Goal: Information Seeking & Learning: Learn about a topic

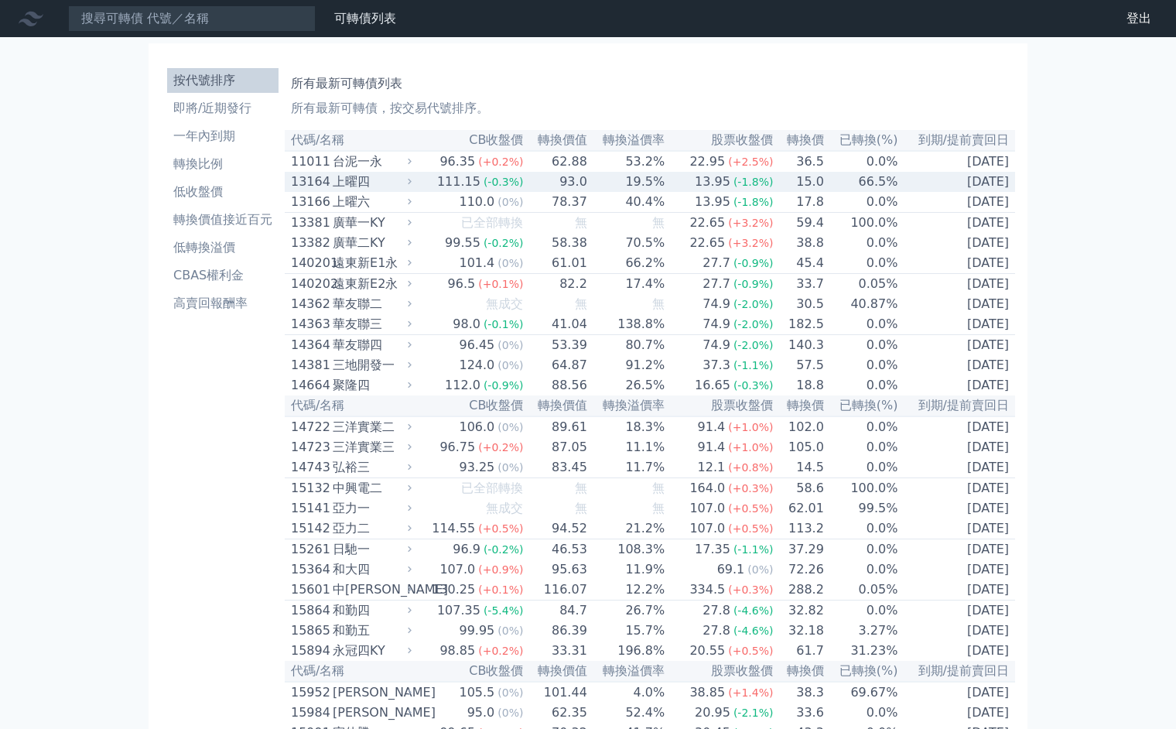
click at [872, 190] on td "66.5%" at bounding box center [862, 182] width 74 height 20
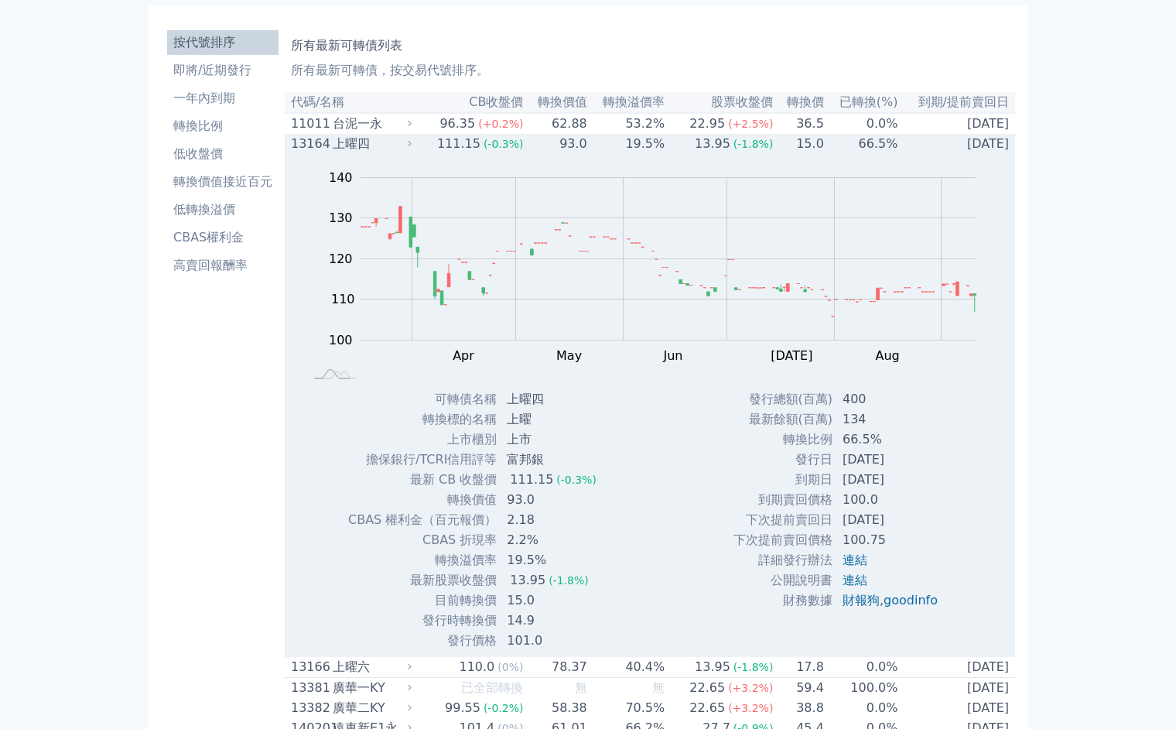
scroll to position [43, 0]
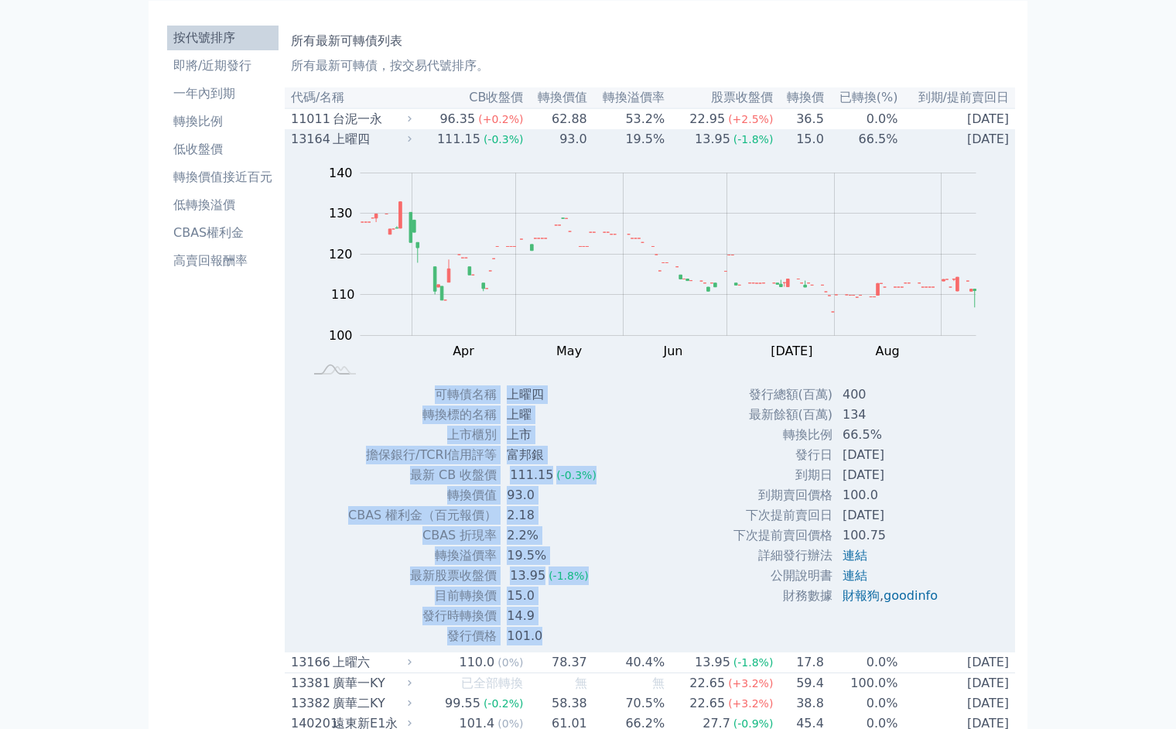
drag, startPoint x: 443, startPoint y: 397, endPoint x: 549, endPoint y: 650, distance: 274.6
click at [549, 646] on tbody "可轉債名稱 上曜四 轉換標的名稱 上曜 上市櫃別 上市 擔保銀行/TCRI信用評等 富邦銀 最新 CB 收盤價 111.15 (-0.3%) 轉換價值 93.…" at bounding box center [477, 514] width 261 height 261
copy tbody "lorem ips dolors am cons ad elit/SEDDoeiu tem in UT lab 416.54 (-0.7%) etdo 63.…"
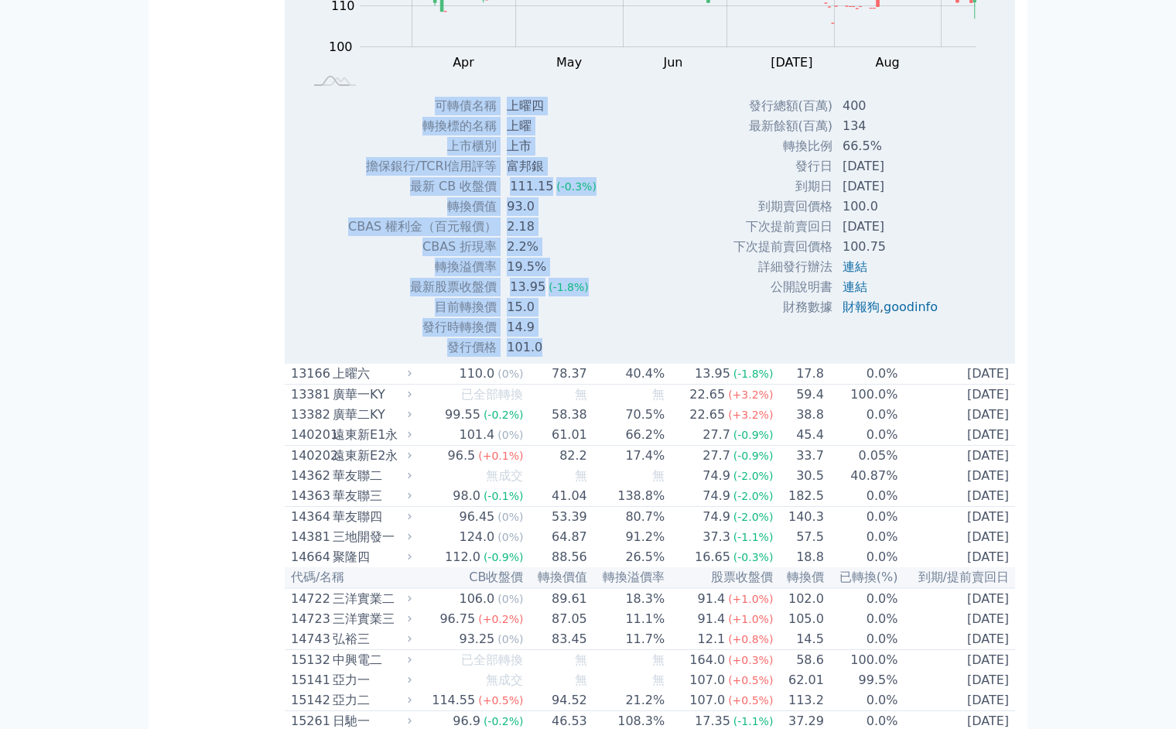
scroll to position [335, 0]
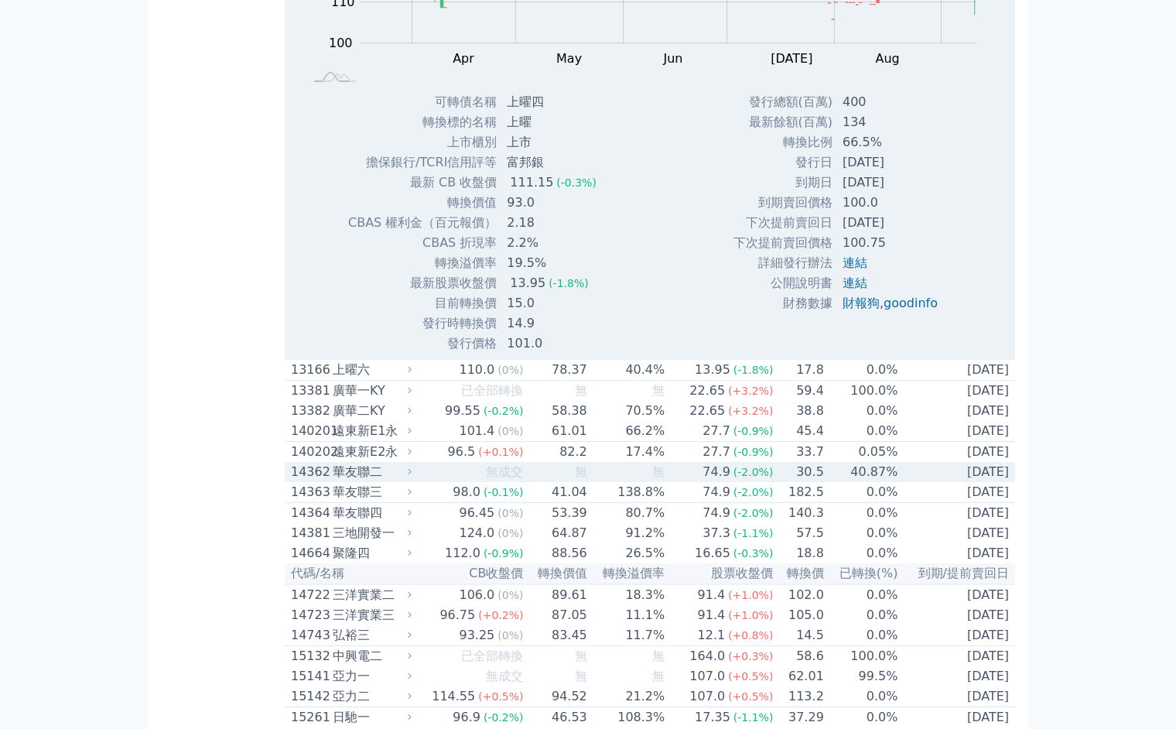
click at [752, 478] on span "(-2.0%)" at bounding box center [753, 472] width 40 height 12
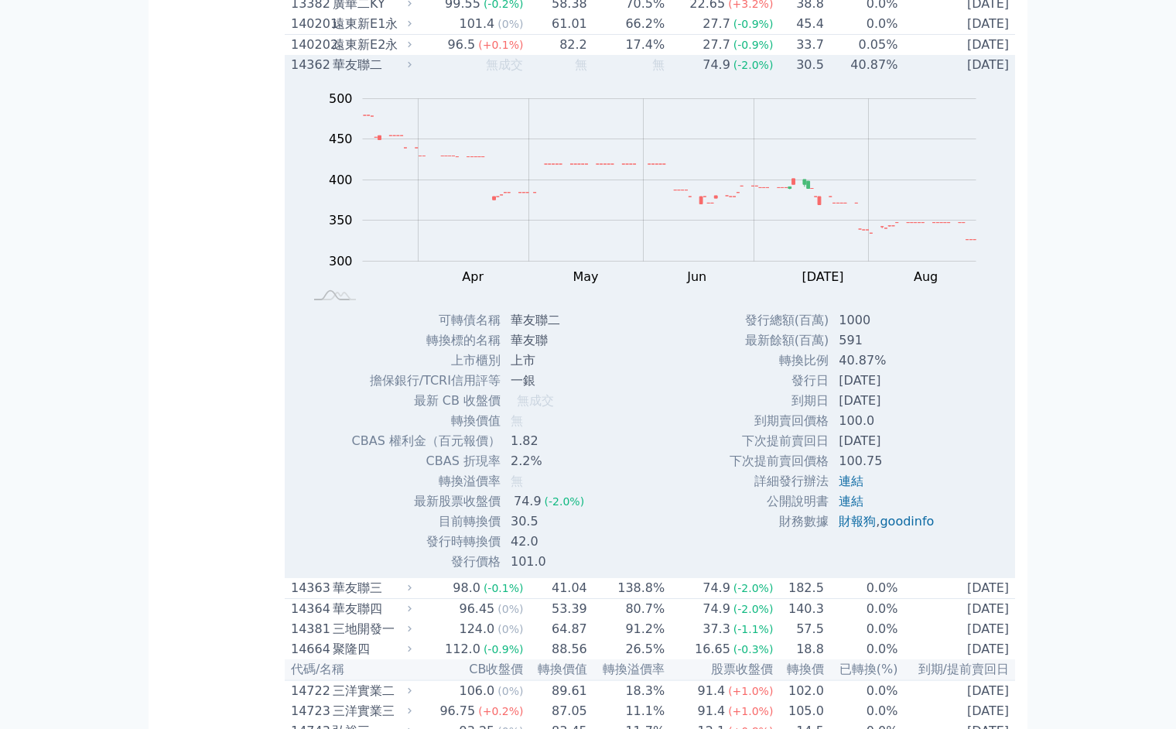
scroll to position [745, 0]
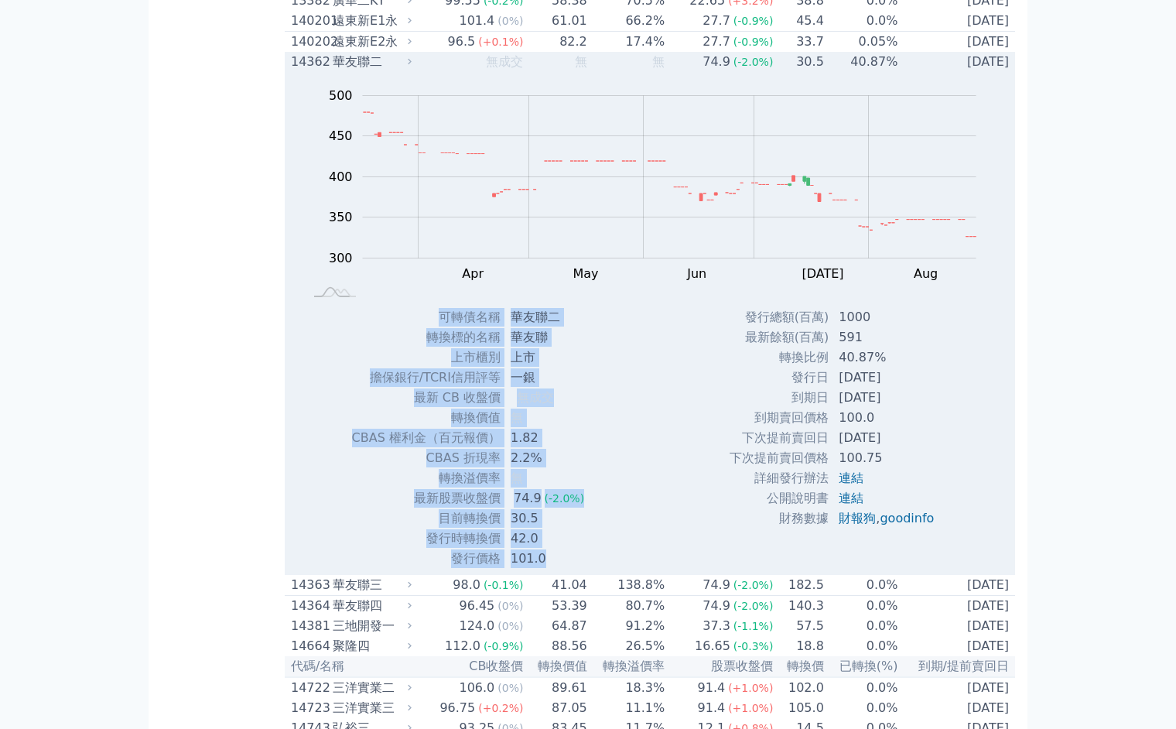
drag, startPoint x: 443, startPoint y: 330, endPoint x: 566, endPoint y: 571, distance: 270.6
click at [566, 569] on tbody "可轉債名稱 華友聯二 轉換標的名稱 華友聯 上市櫃別 上市 擔保銀行/TCRI信用評等 一銀 最新 CB 收盤價 無成交" at bounding box center [474, 437] width 246 height 261
copy tbody "lorem ipsu dolors ame cons ad elit/SEDDoeiu te in UT lab etd magn a ENIM adm（ve…"
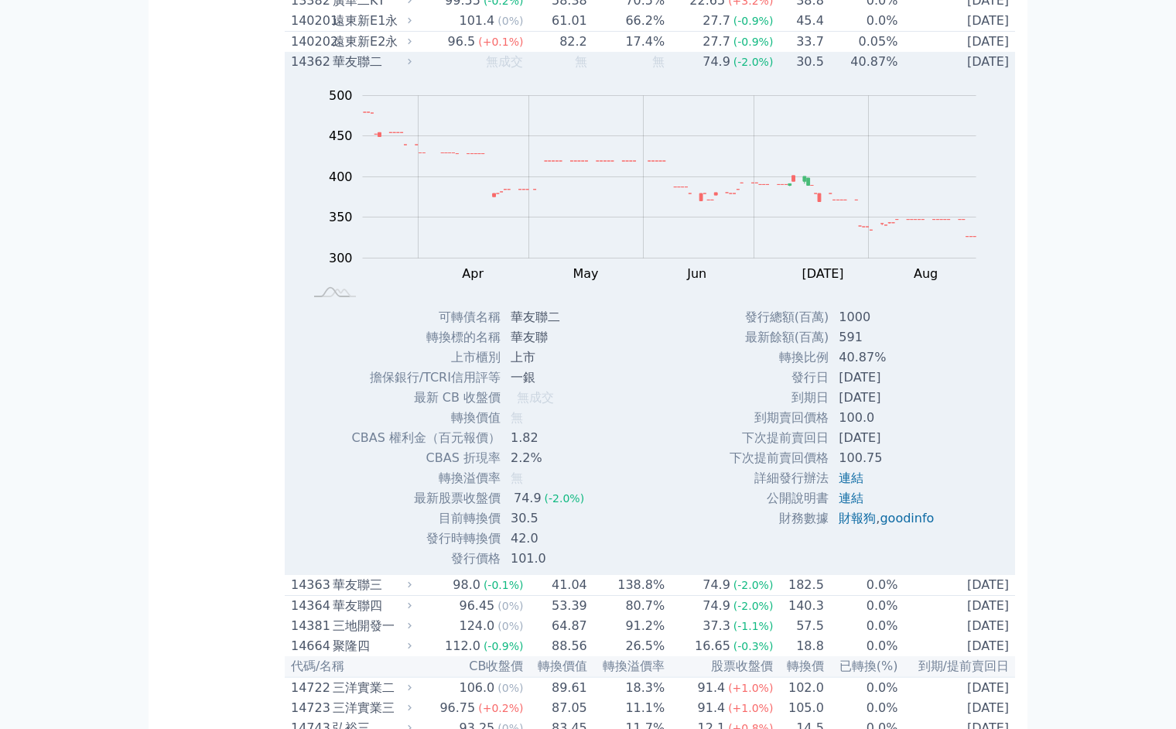
click at [709, 71] on div "74.9" at bounding box center [716, 62] width 34 height 19
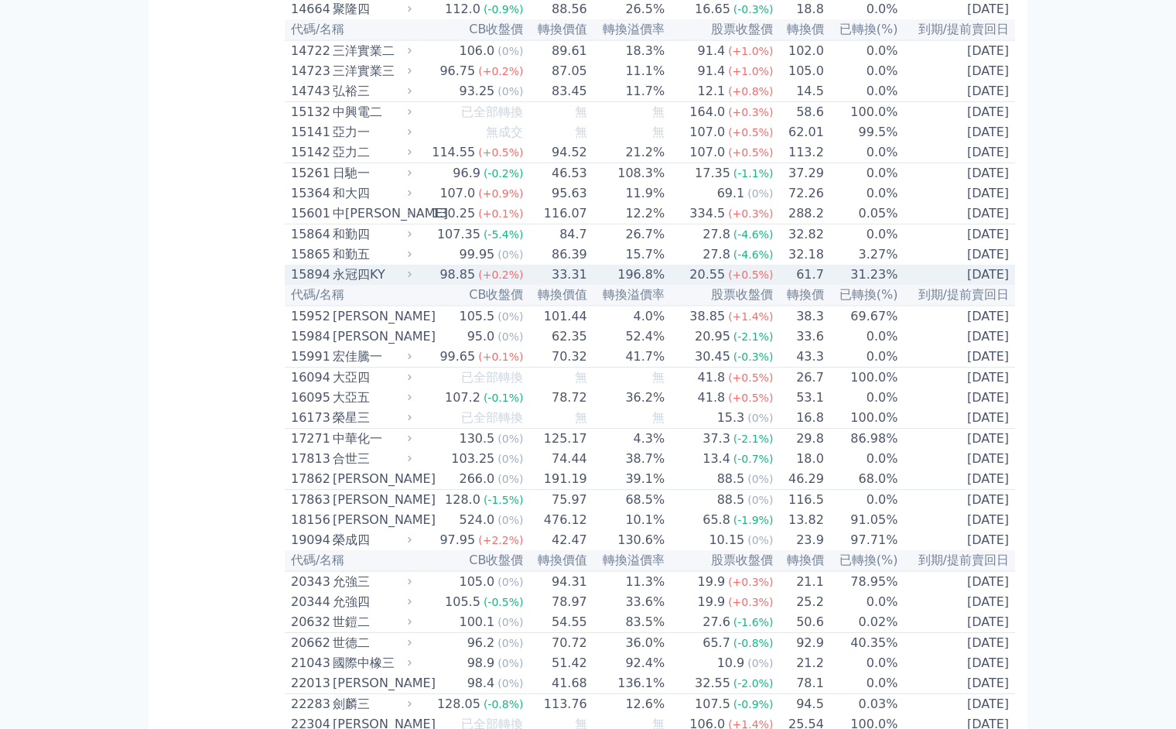
scroll to position [883, 0]
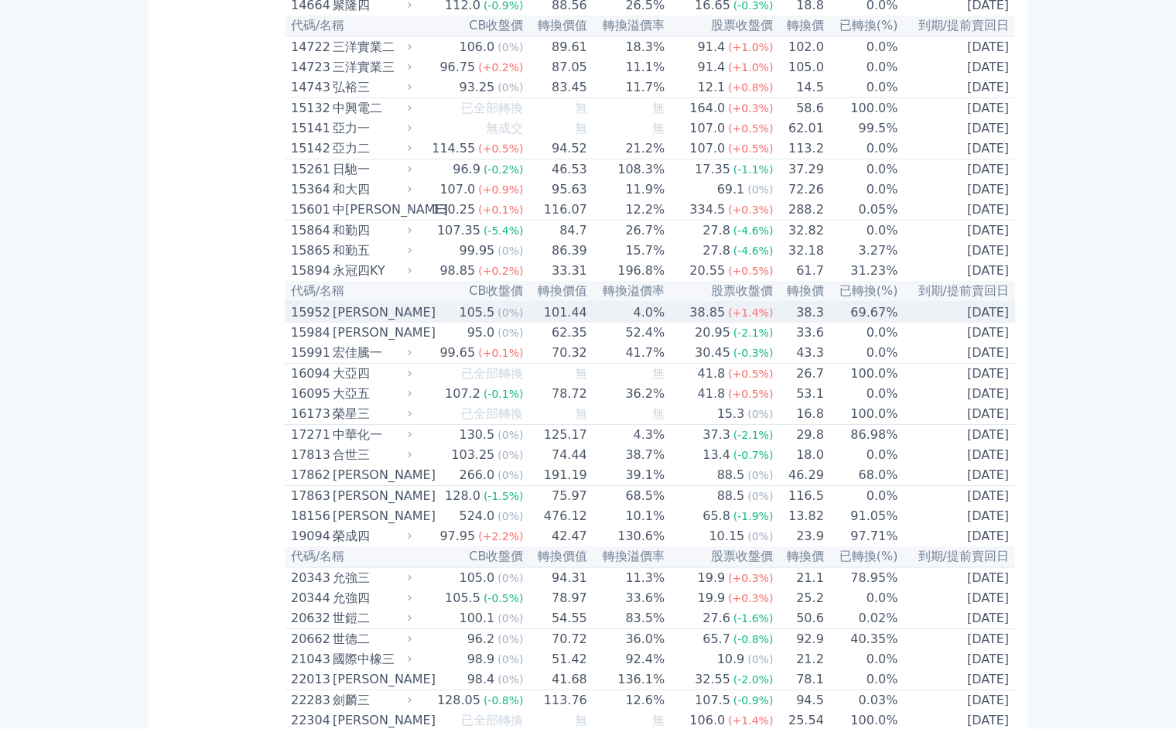
click at [708, 322] on div "38.85" at bounding box center [707, 312] width 42 height 19
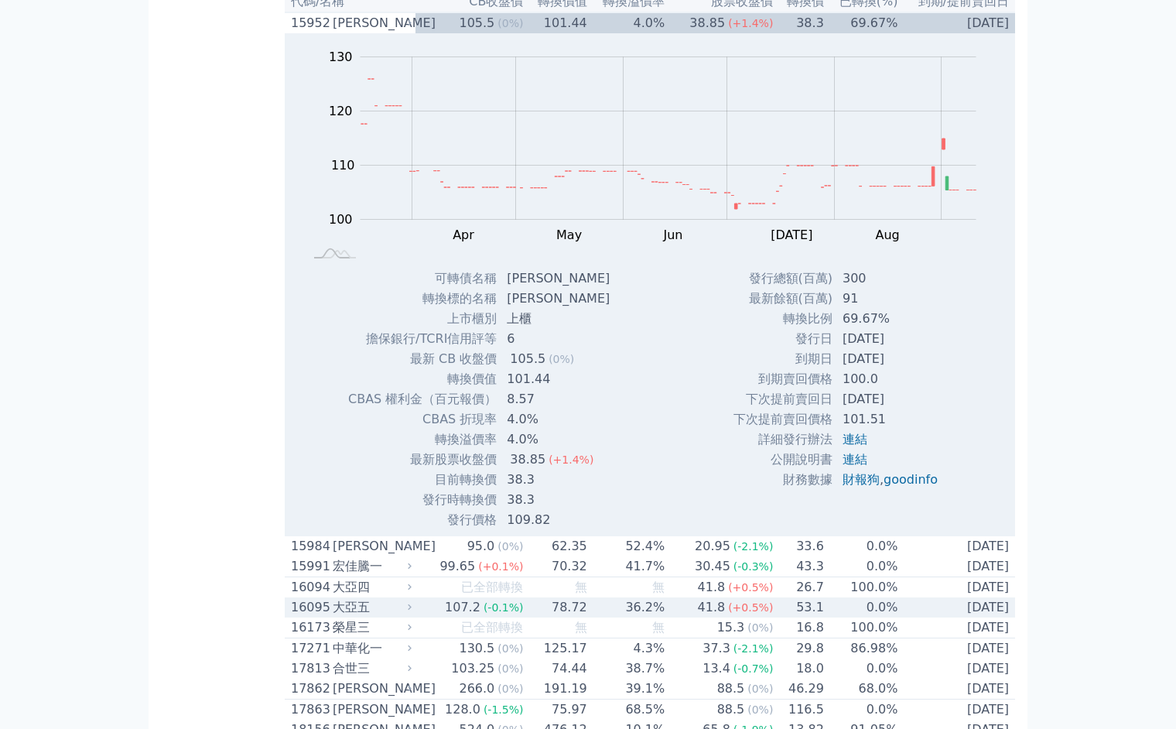
scroll to position [1173, 0]
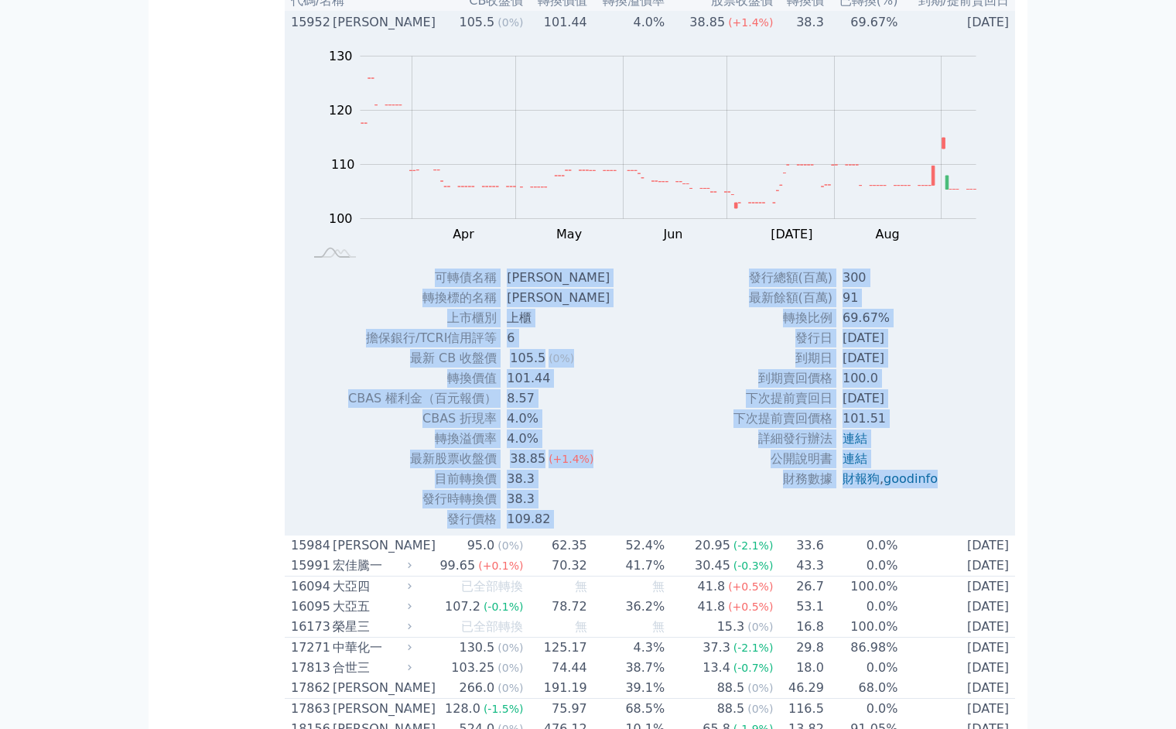
drag, startPoint x: 442, startPoint y: 323, endPoint x: 555, endPoint y: 576, distance: 276.3
click at [555, 535] on td "Zoom Out 100 90 95 100 105 110 115 120 140 130 80 L Mar Apr May Jun [DATE] Aug …" at bounding box center [650, 283] width 730 height 503
copy div "lorem ips dolors am cons ad elit/SEDDoeiu 9 te IN utl 595.6 (8%) etdo 478.10 MA…"
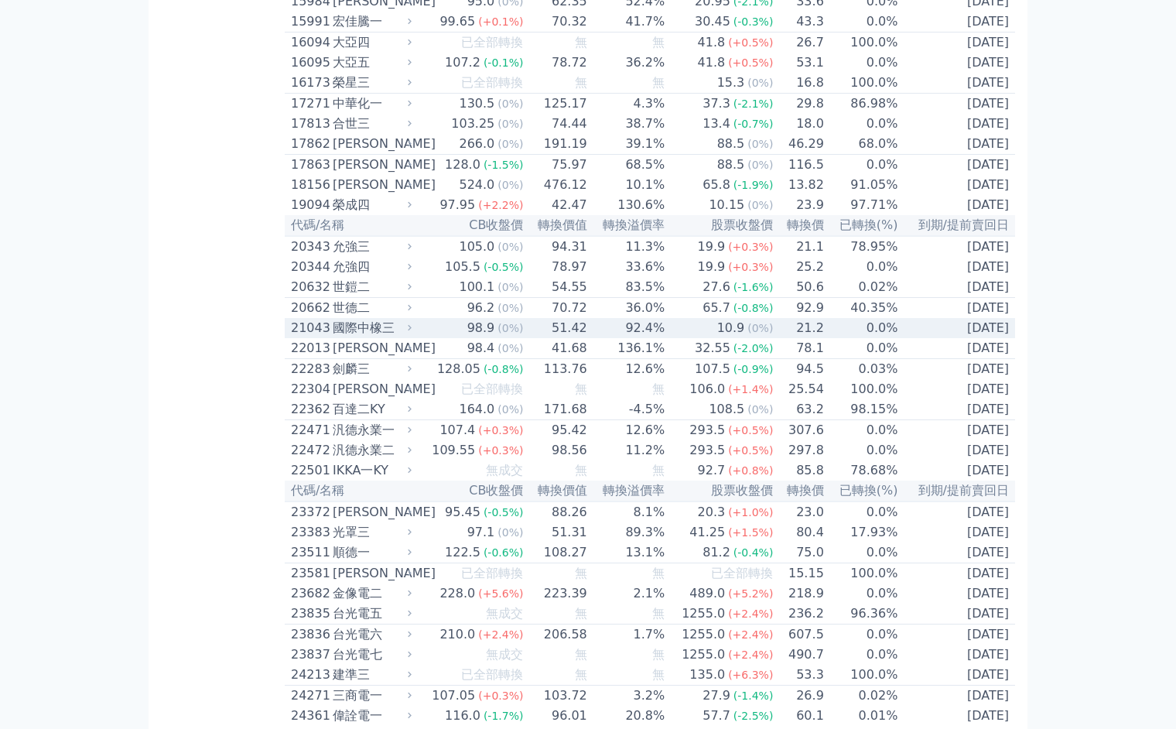
scroll to position [1722, 0]
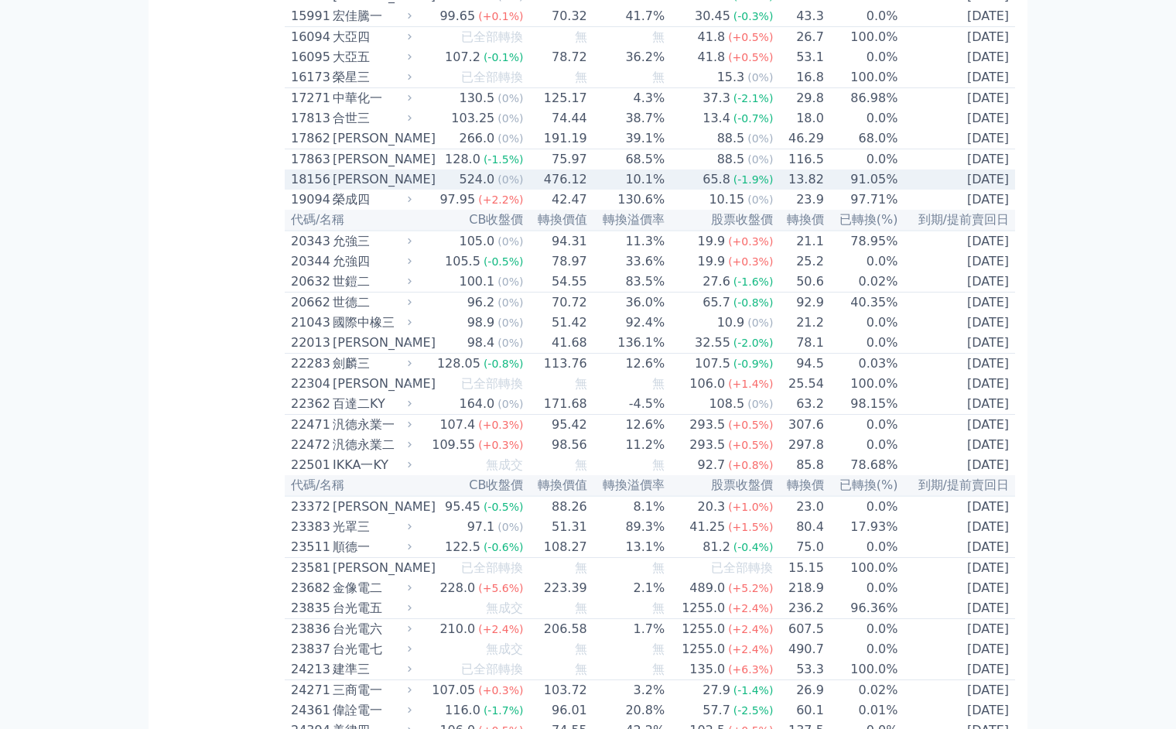
click at [542, 190] on td "476.12" at bounding box center [555, 179] width 63 height 20
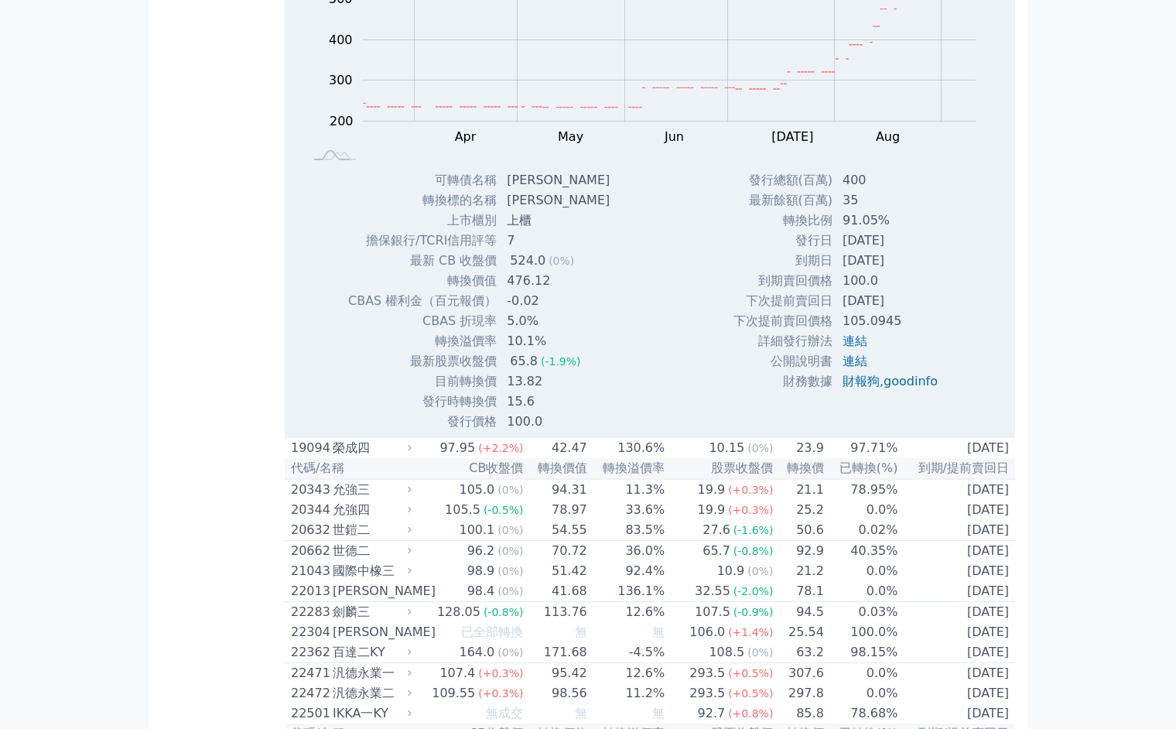
scroll to position [1978, 0]
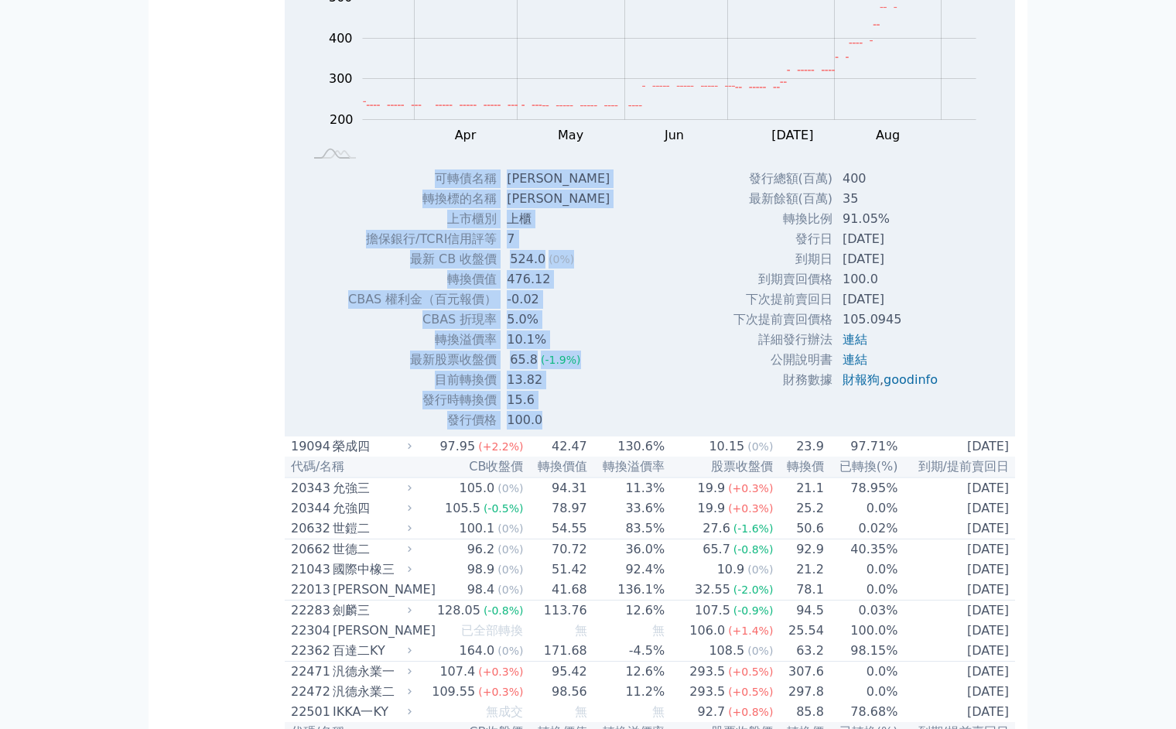
drag, startPoint x: 443, startPoint y: 237, endPoint x: 581, endPoint y: 487, distance: 284.6
click at [581, 430] on tbody "可轉債名稱 [PERSON_NAME] 轉換標的名稱 富喬 上市櫃別 上櫃 擔保銀行/TCRI信用評等 7 最新 CB 收盤價 524.0 (0%) 476.…" at bounding box center [484, 299] width 275 height 261
copy tbody "lorem ips dolors am cons ad elit/SEDDoeiu 7 te IN utl 604.0 (3%) etdo 960.18 MA…"
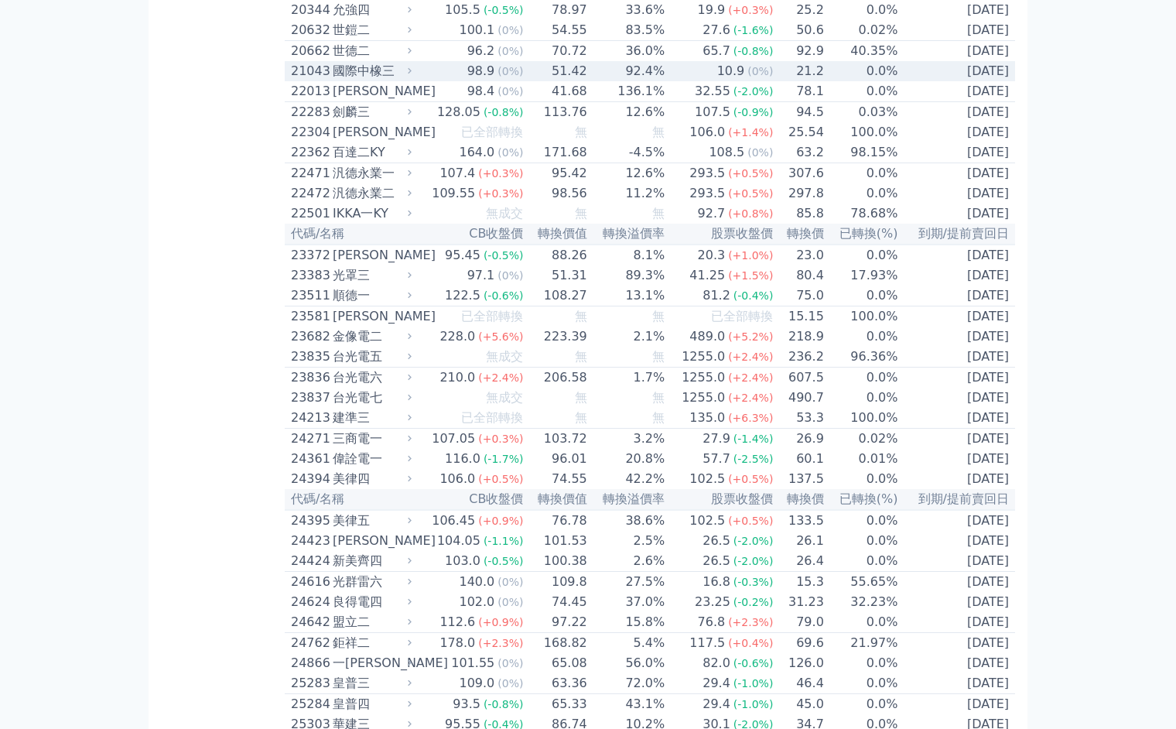
scroll to position [2479, 0]
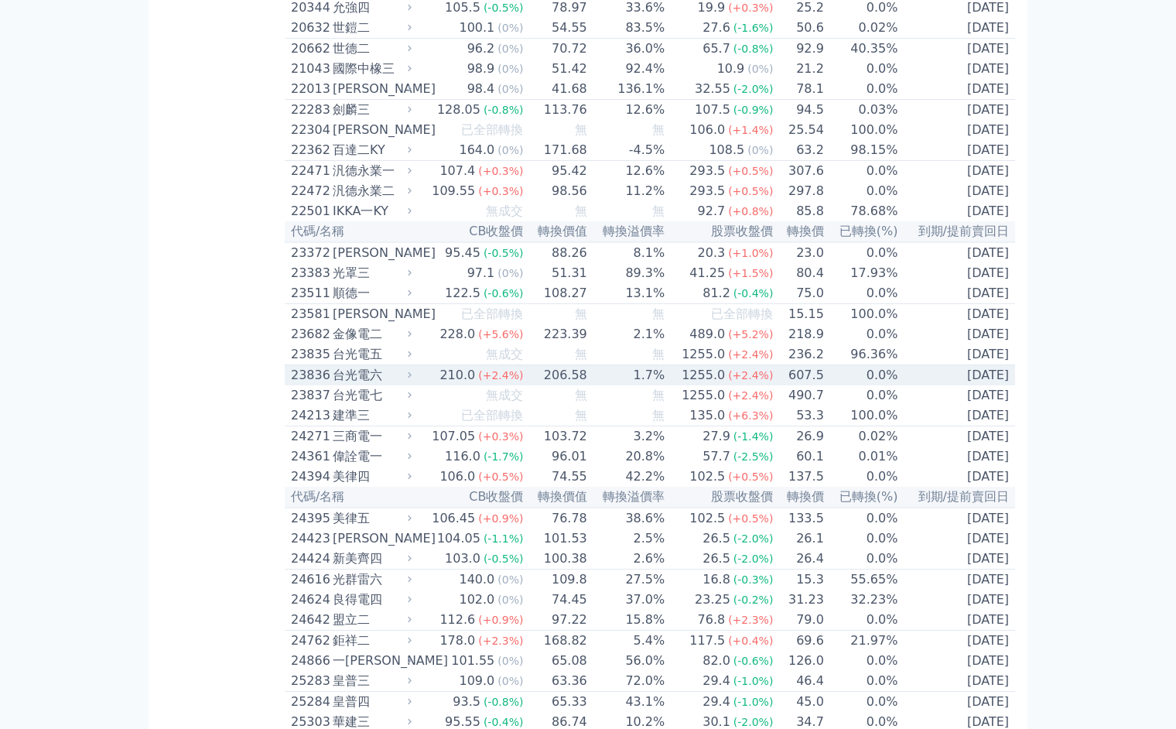
click at [579, 386] on td "206.58" at bounding box center [555, 375] width 63 height 21
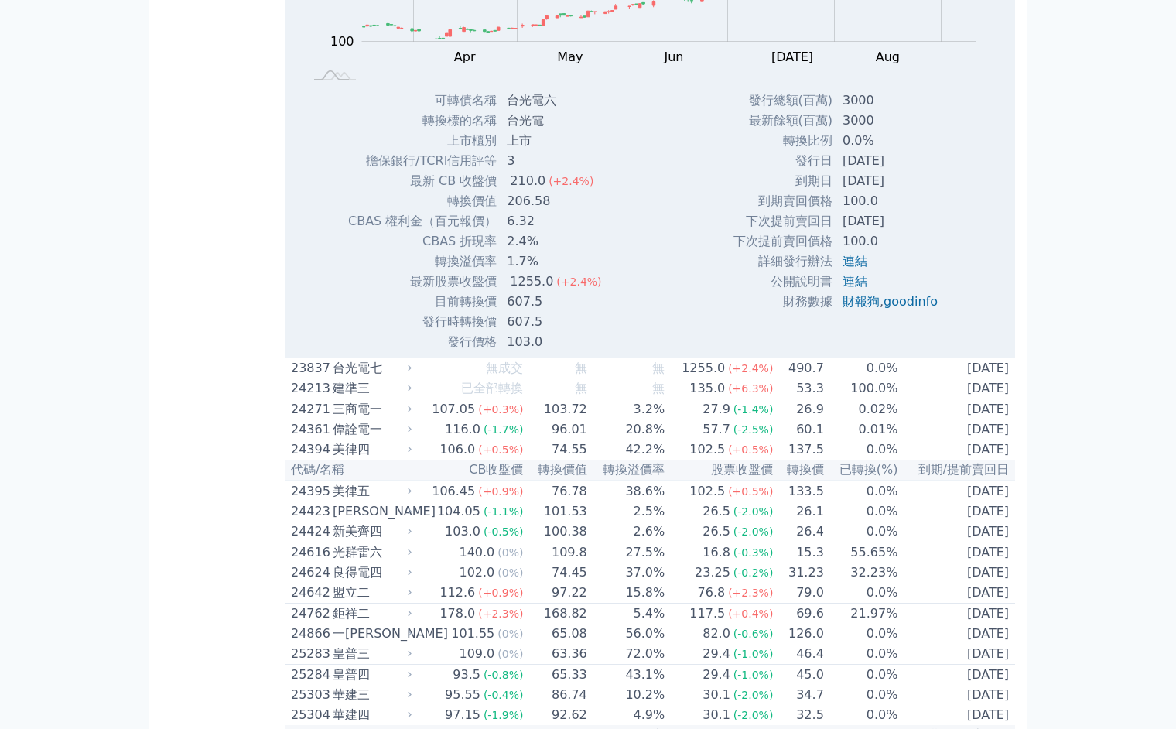
scroll to position [3032, 0]
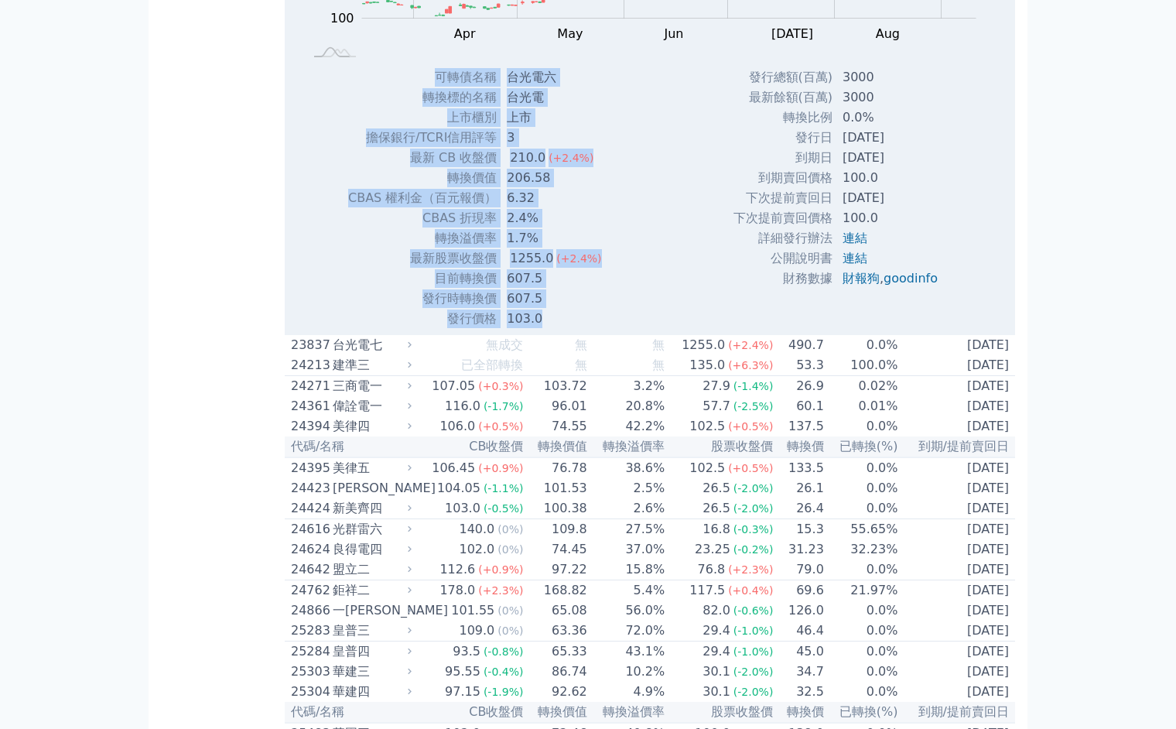
drag, startPoint x: 435, startPoint y: 174, endPoint x: 569, endPoint y: 412, distance: 273.7
click at [569, 329] on tbody "可轉債名稱 台光電六 轉換標的名稱 台光電 上市櫃別 上市 擔保銀行/TCRI信用評等 3 最新 CB 收盤價 210.0 (+2.4%)" at bounding box center [480, 197] width 267 height 261
copy tbody "lorem ipsu dolors ame cons ad elit/SEDDoeiu 4 te IN utl 918.3 (+9.4%) etdo 471.…"
